Goal: Task Accomplishment & Management: Use online tool/utility

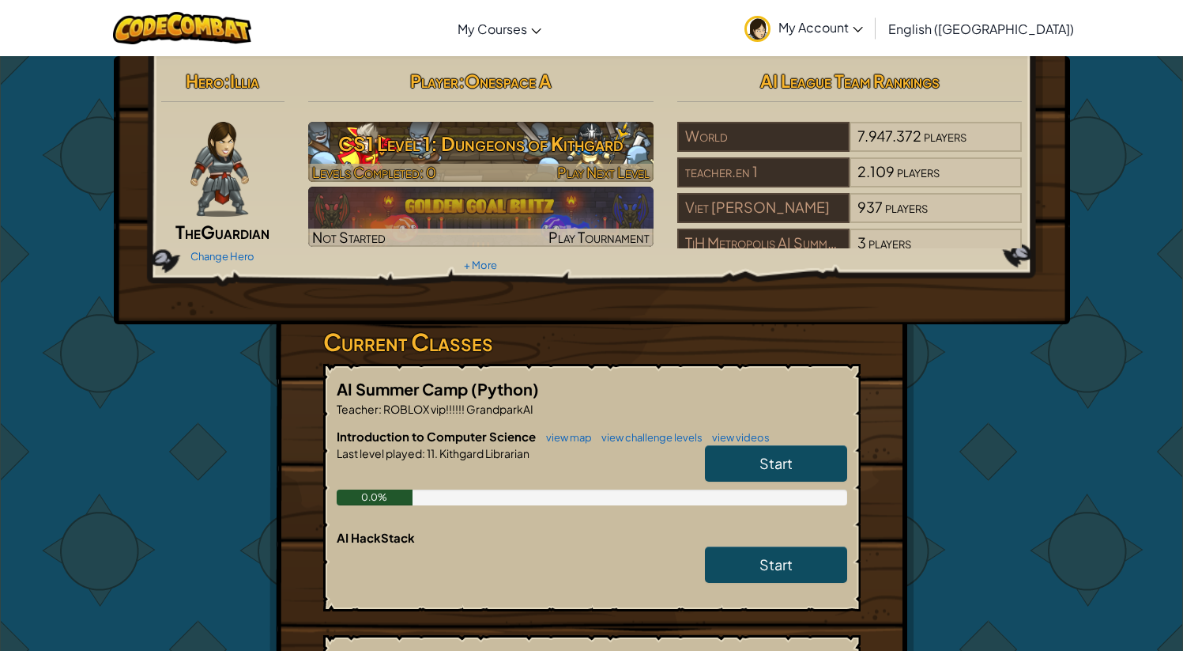
click at [529, 142] on h3 "CS1 Level 1: Dungeons of Kithgard" at bounding box center [480, 144] width 345 height 36
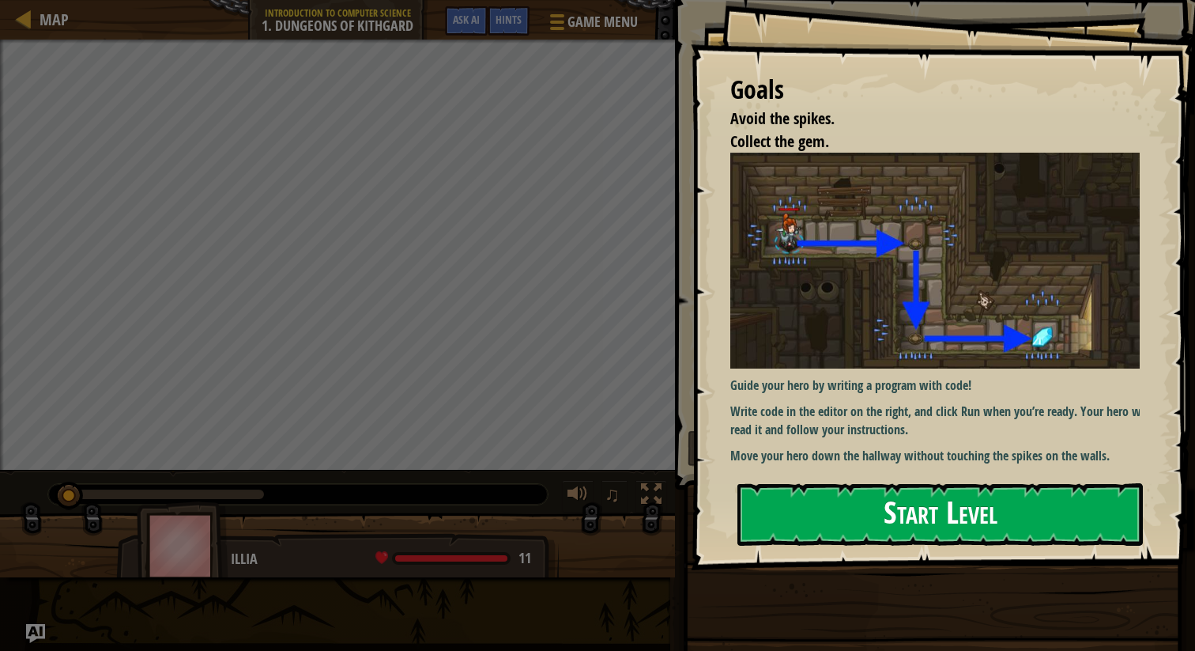
click at [954, 515] on button "Start Level" at bounding box center [941, 514] width 406 height 62
